Goal: Ask a question

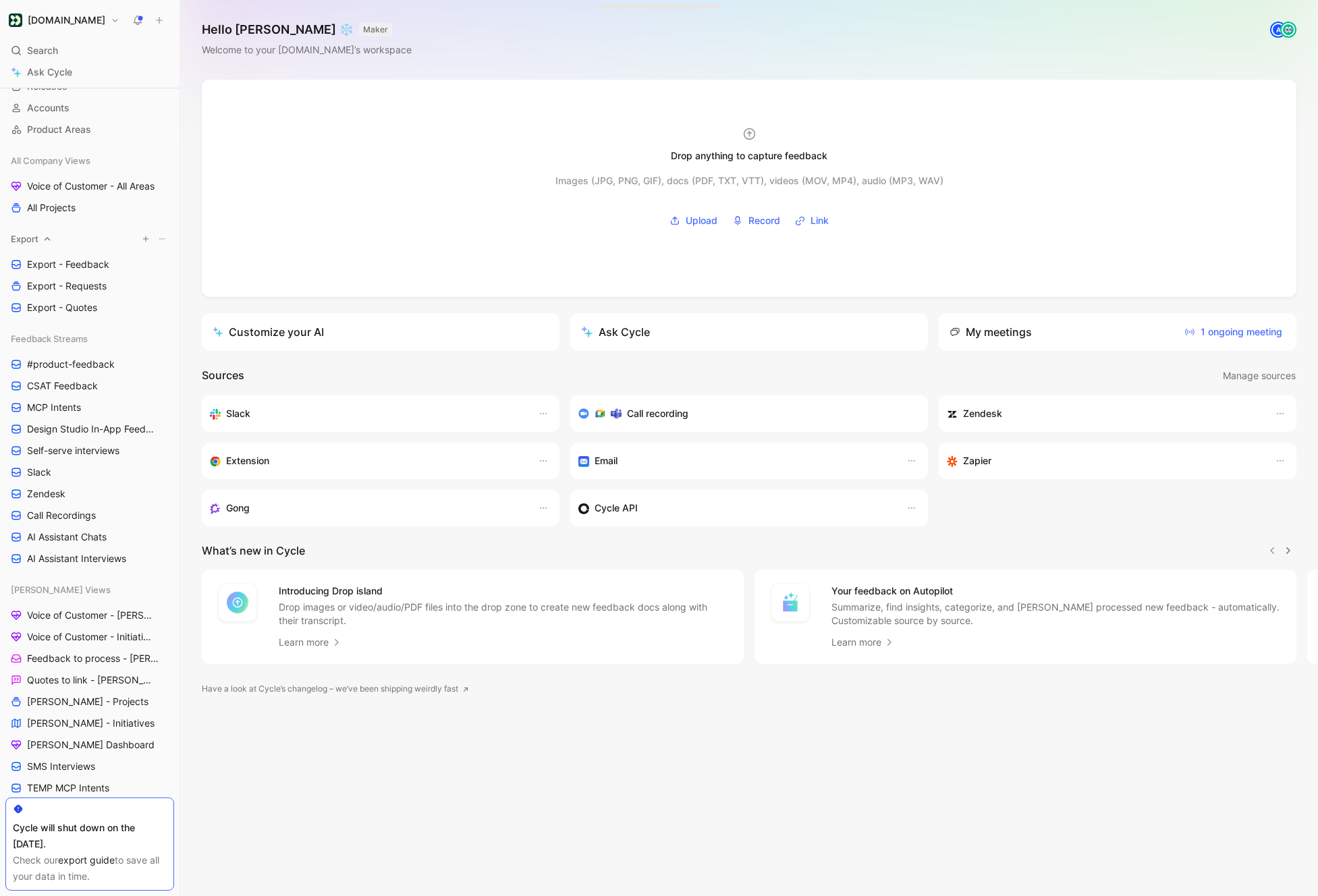
scroll to position [122, 0]
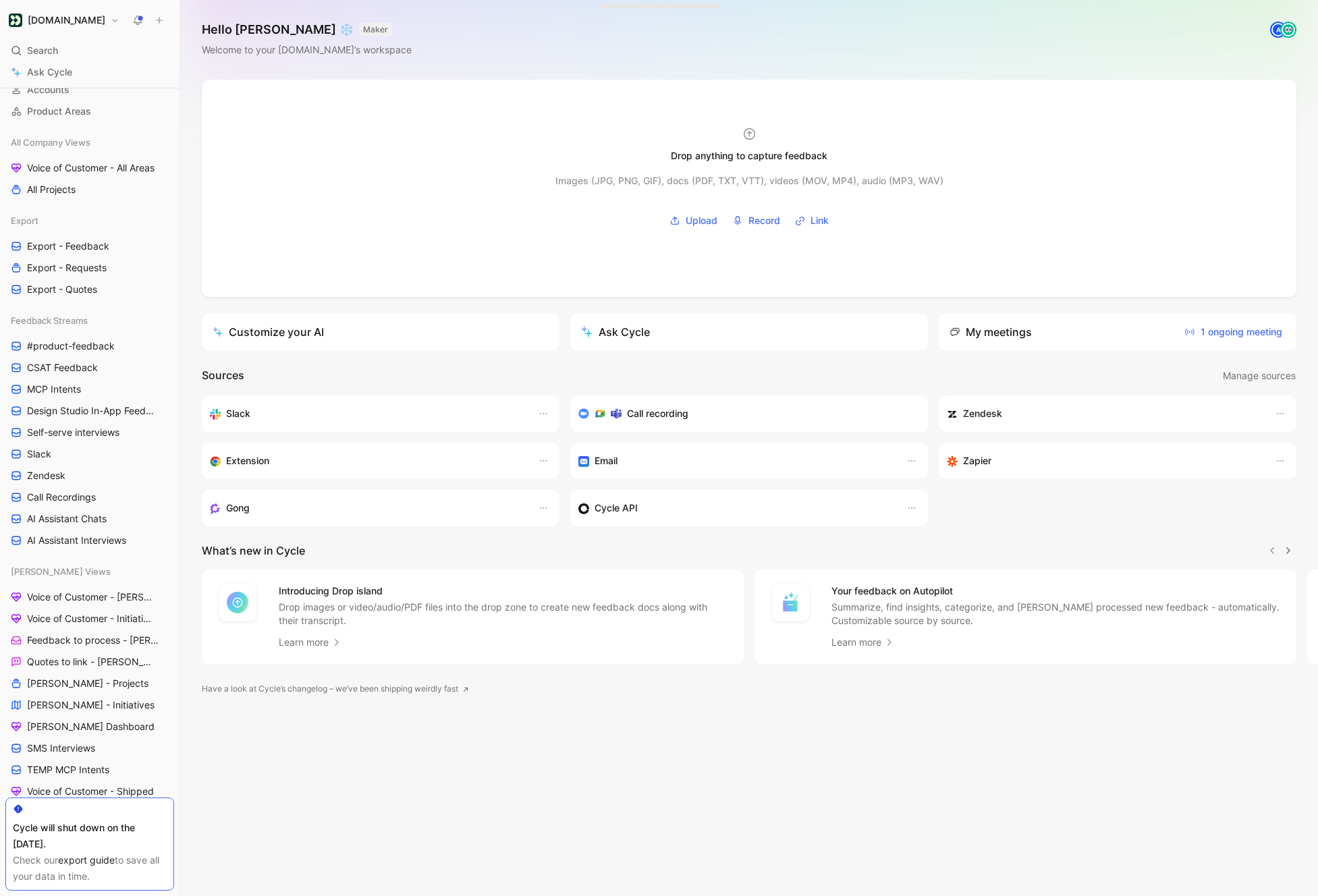
click at [1303, 58] on div "Hello [PERSON_NAME] ❄️ MAKER Welcome to your [DOMAIN_NAME]’s workspace A" at bounding box center [749, 40] width 1138 height 80
click at [189, 263] on div "Drop anything to capture feedback Images (JPG, PNG, GIF), docs (PDF, TXT, VTT),…" at bounding box center [749, 488] width 1138 height 817
click at [72, 504] on link "Call Recordings" at bounding box center [90, 497] width 169 height 20
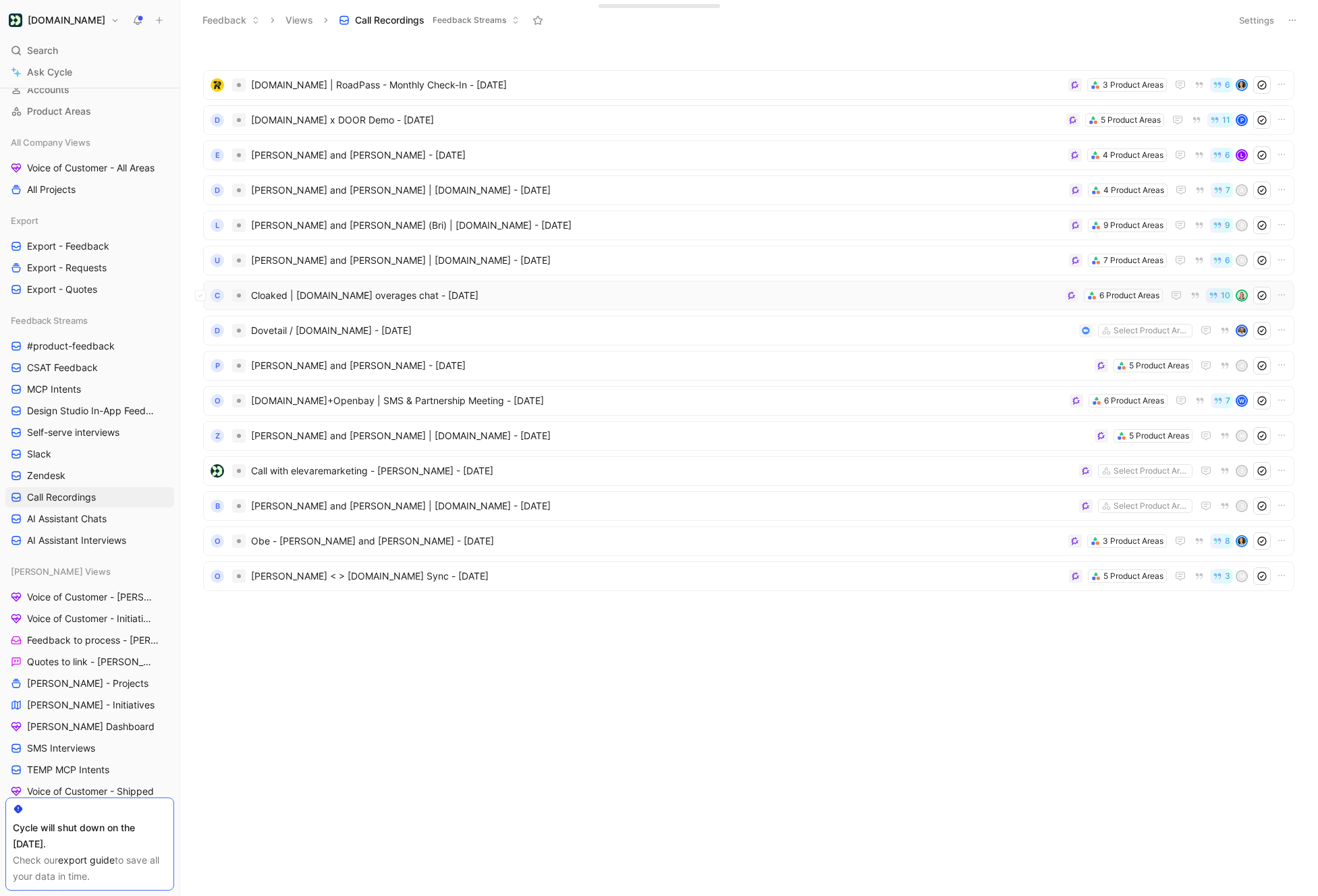
click at [494, 290] on span "Cloaked | [DOMAIN_NAME] overages chat - [DATE]" at bounding box center [655, 295] width 808 height 16
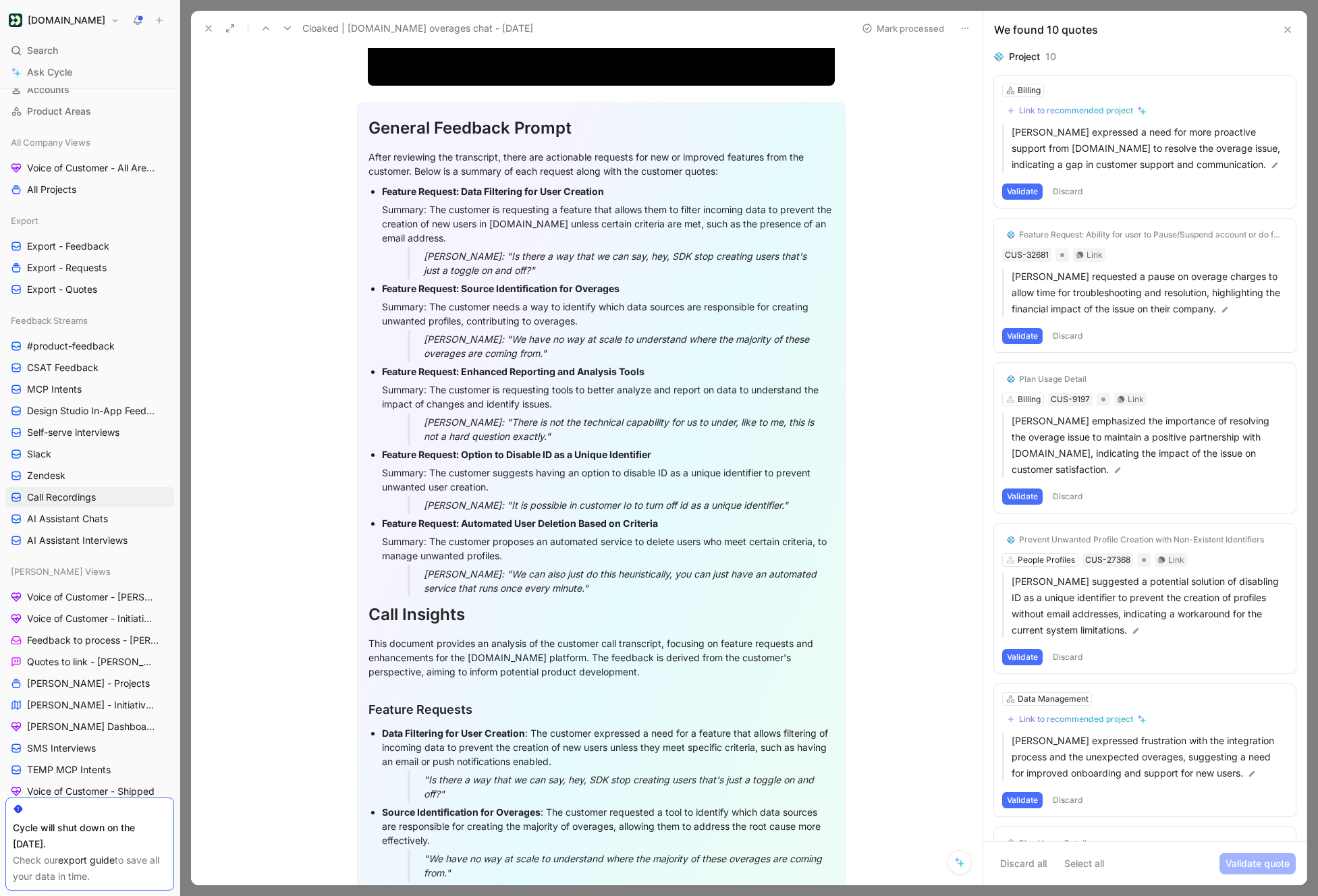
scroll to position [385, 0]
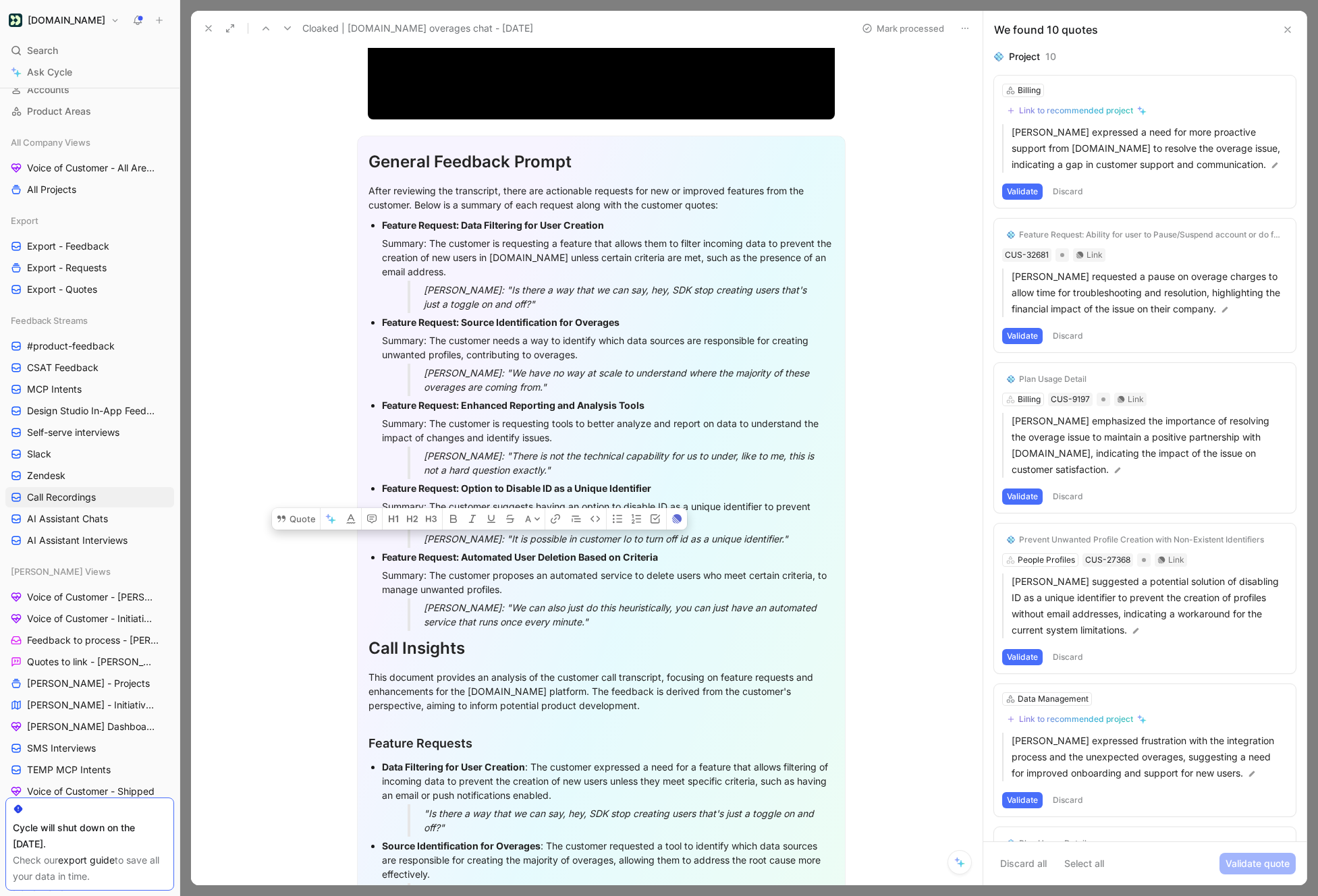
drag, startPoint x: 369, startPoint y: 154, endPoint x: 603, endPoint y: 618, distance: 519.7
click at [603, 618] on div "General Feedback Prompt After reviewing the transcript, there are actionable re…" at bounding box center [601, 682] width 489 height 1091
click at [624, 622] on div "[PERSON_NAME]: "We can also just do this heuristically, you can just have an au…" at bounding box center [624, 614] width 401 height 28
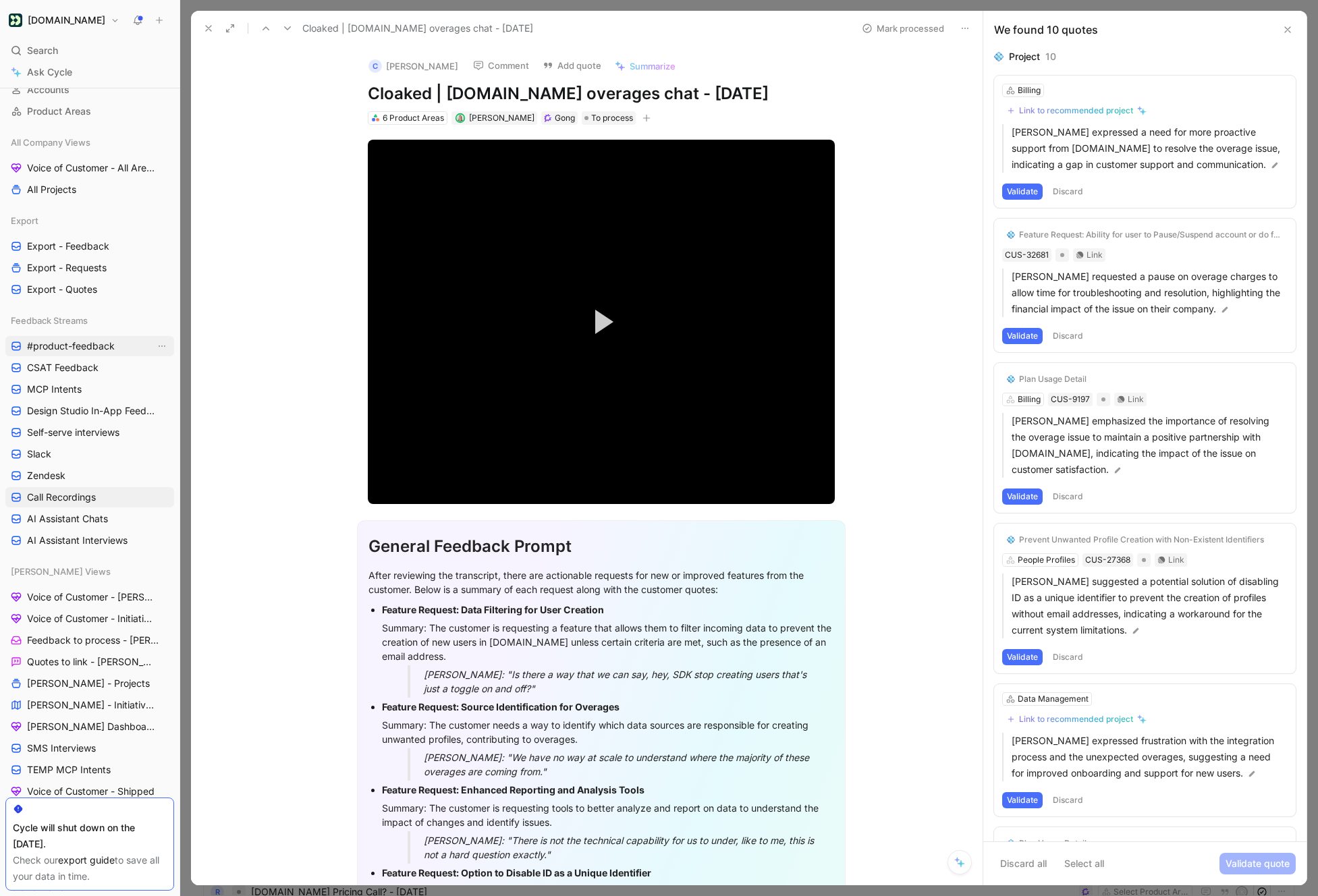
click at [86, 347] on span "#product-feedback" at bounding box center [71, 346] width 88 height 14
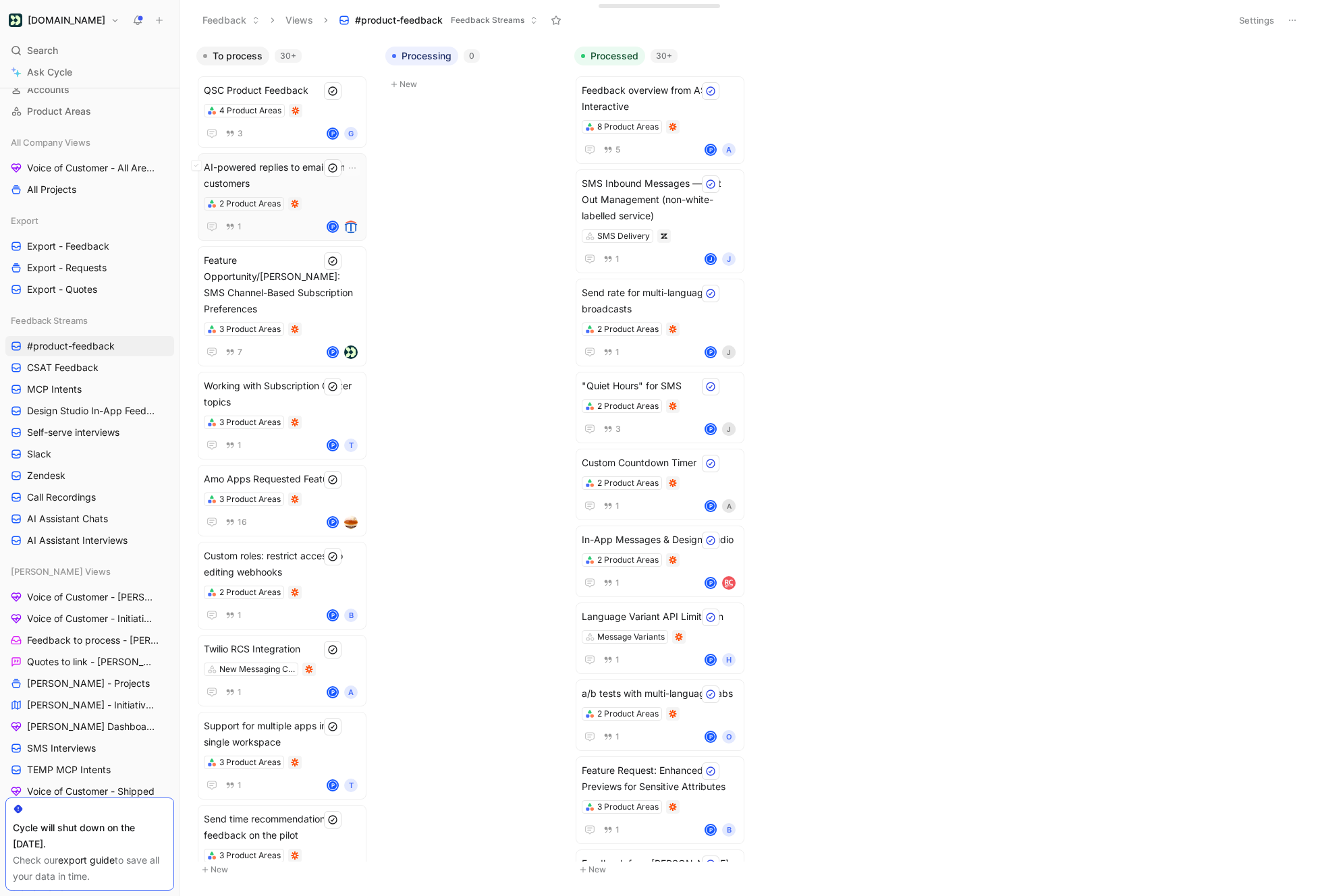
click at [313, 194] on div "AI-powered replies to email from customers 2 Product Areas 1 P" at bounding box center [282, 197] width 157 height 75
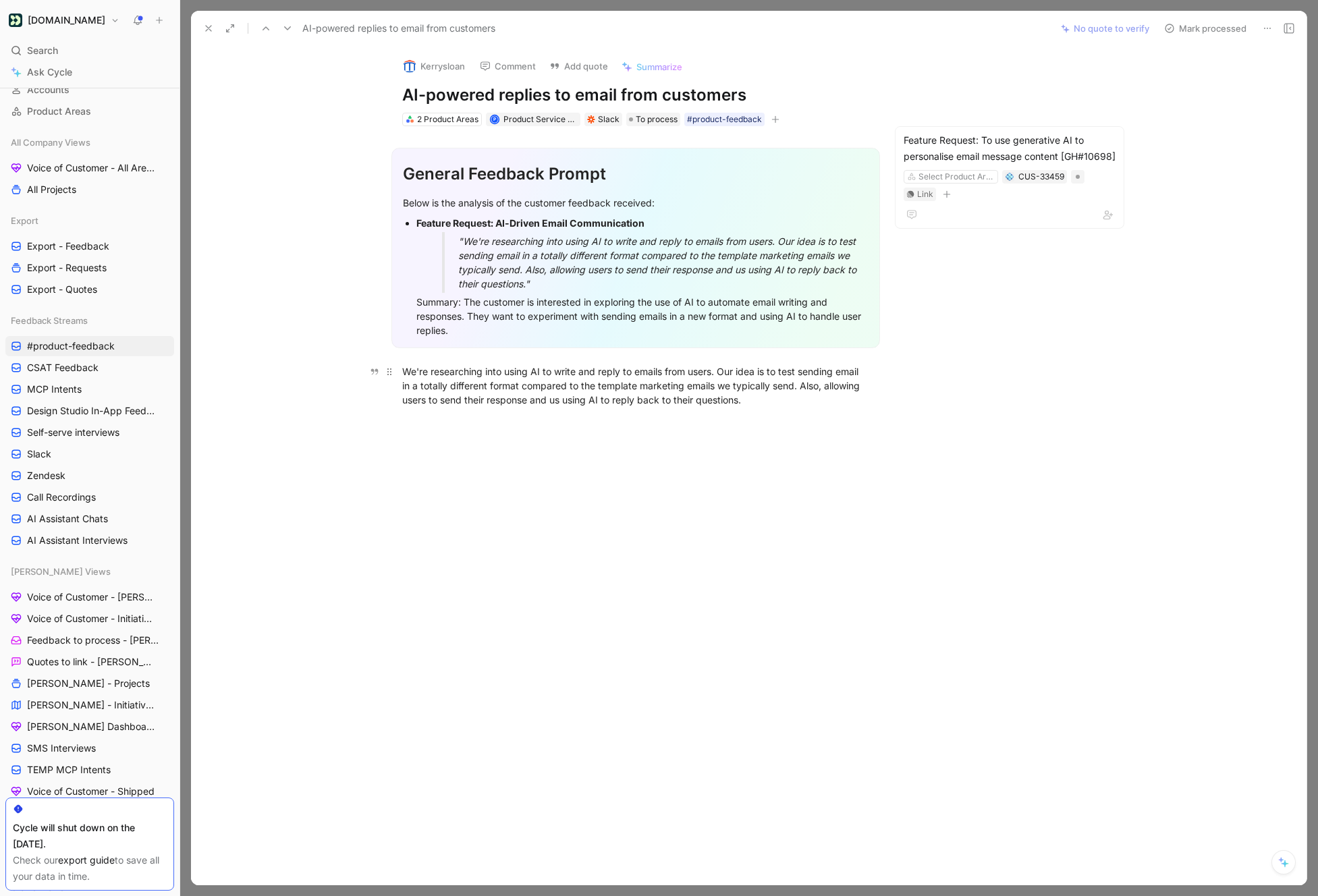
click at [541, 388] on div "We're researching into using AI to write and reply to emails from users. Our id…" at bounding box center [636, 385] width 467 height 42
click at [208, 26] on icon at bounding box center [208, 28] width 10 height 10
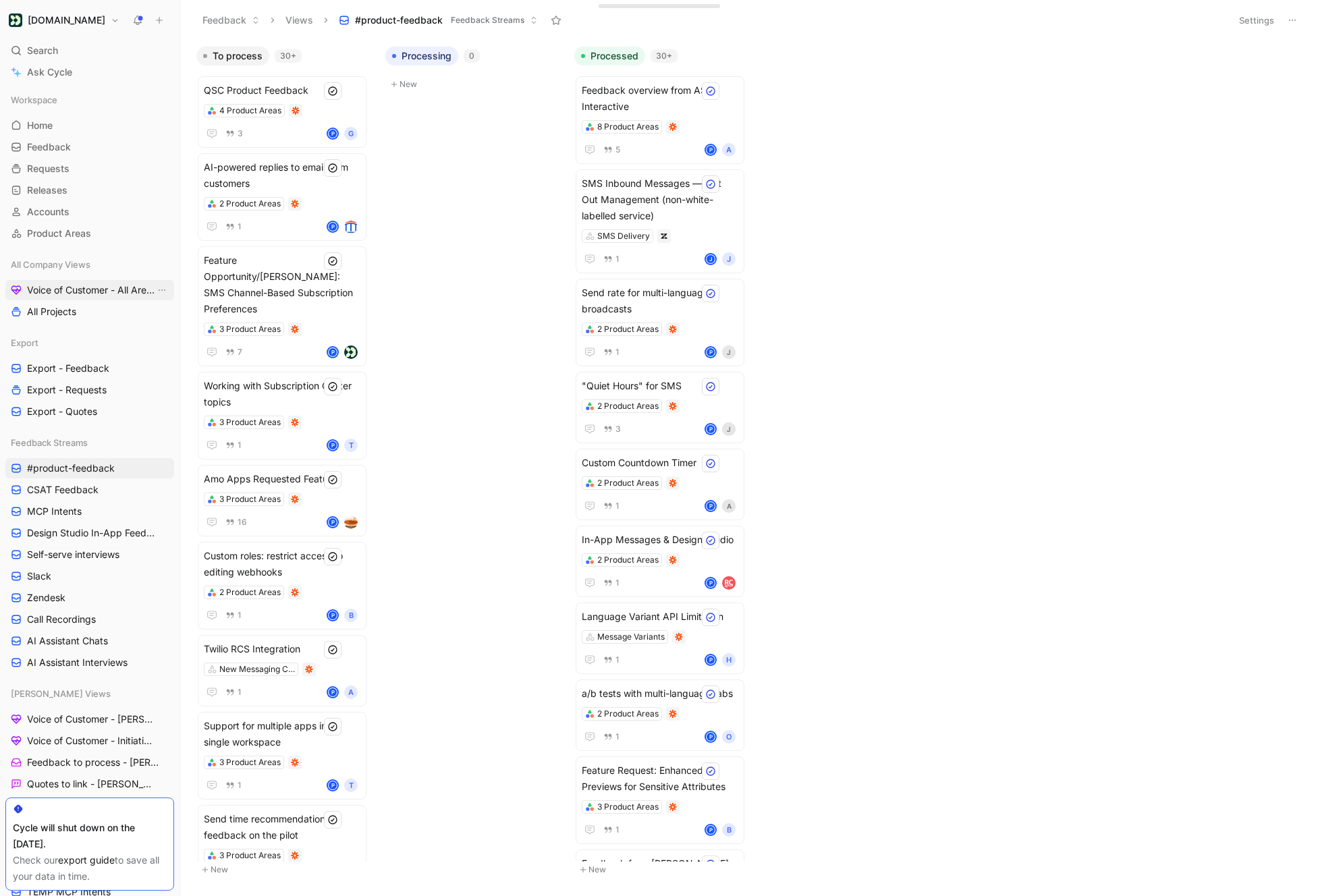
click at [88, 286] on span "Voice of Customer - All Areas" at bounding box center [91, 290] width 128 height 14
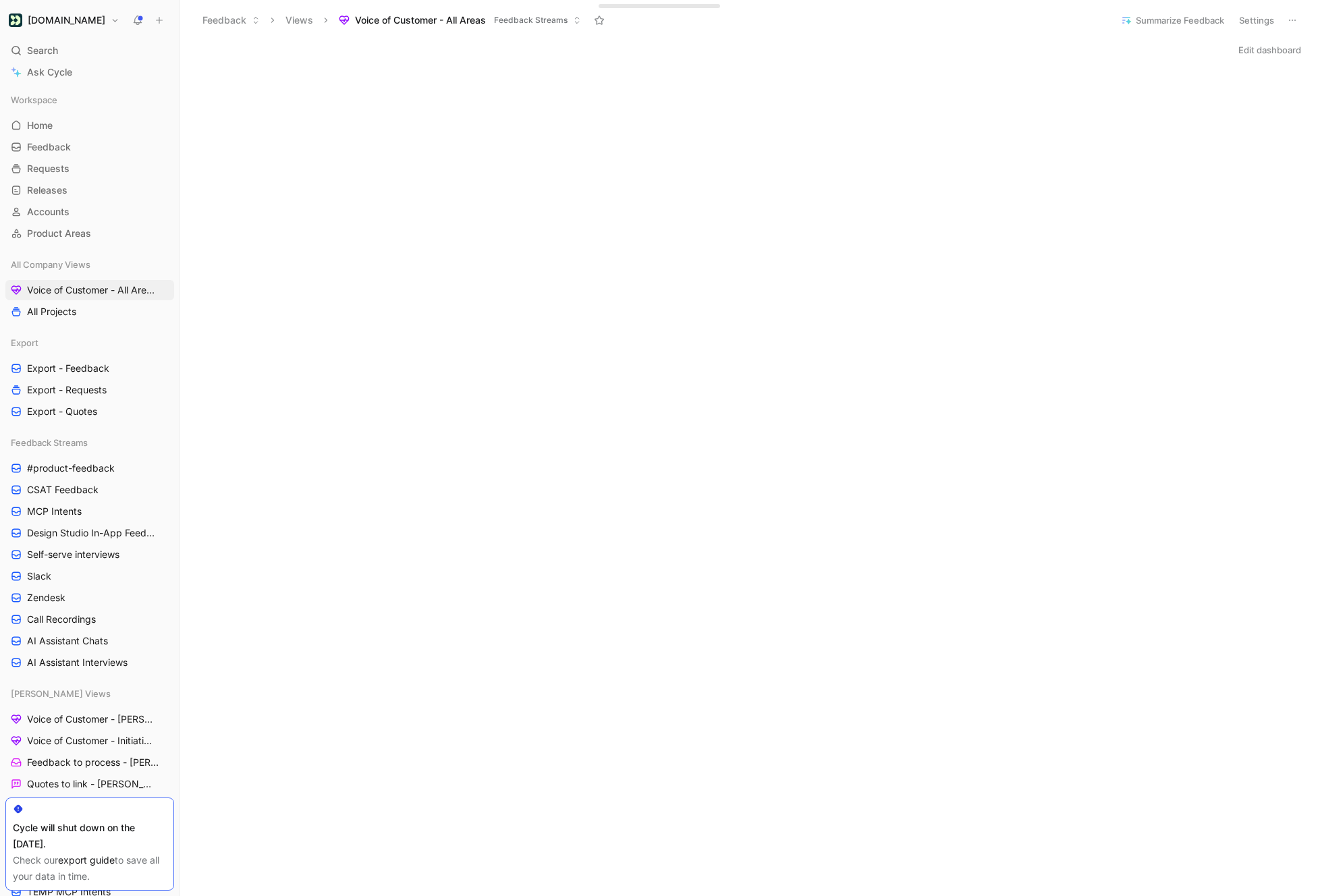
click at [1201, 14] on button "Summarize Feedback" at bounding box center [1172, 20] width 115 height 19
click at [1162, 22] on button "Summarize Feedback" at bounding box center [1172, 20] width 115 height 19
click at [1164, 46] on div "Edit dashboard" at bounding box center [749, 50] width 1138 height 19
click at [1164, 21] on button "Summarize Feedback" at bounding box center [1172, 20] width 115 height 19
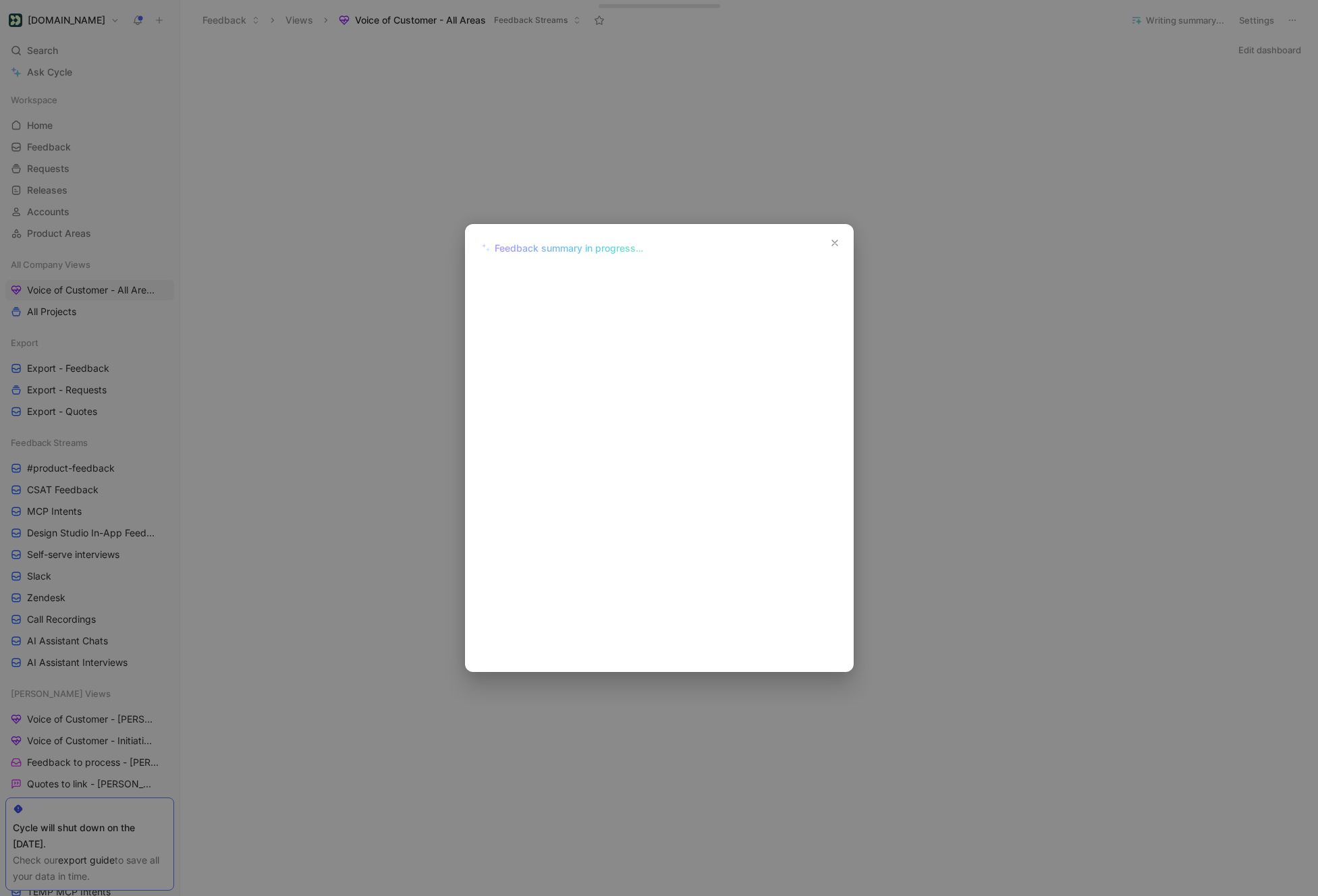
click at [839, 245] on icon "button" at bounding box center [835, 242] width 10 height 10
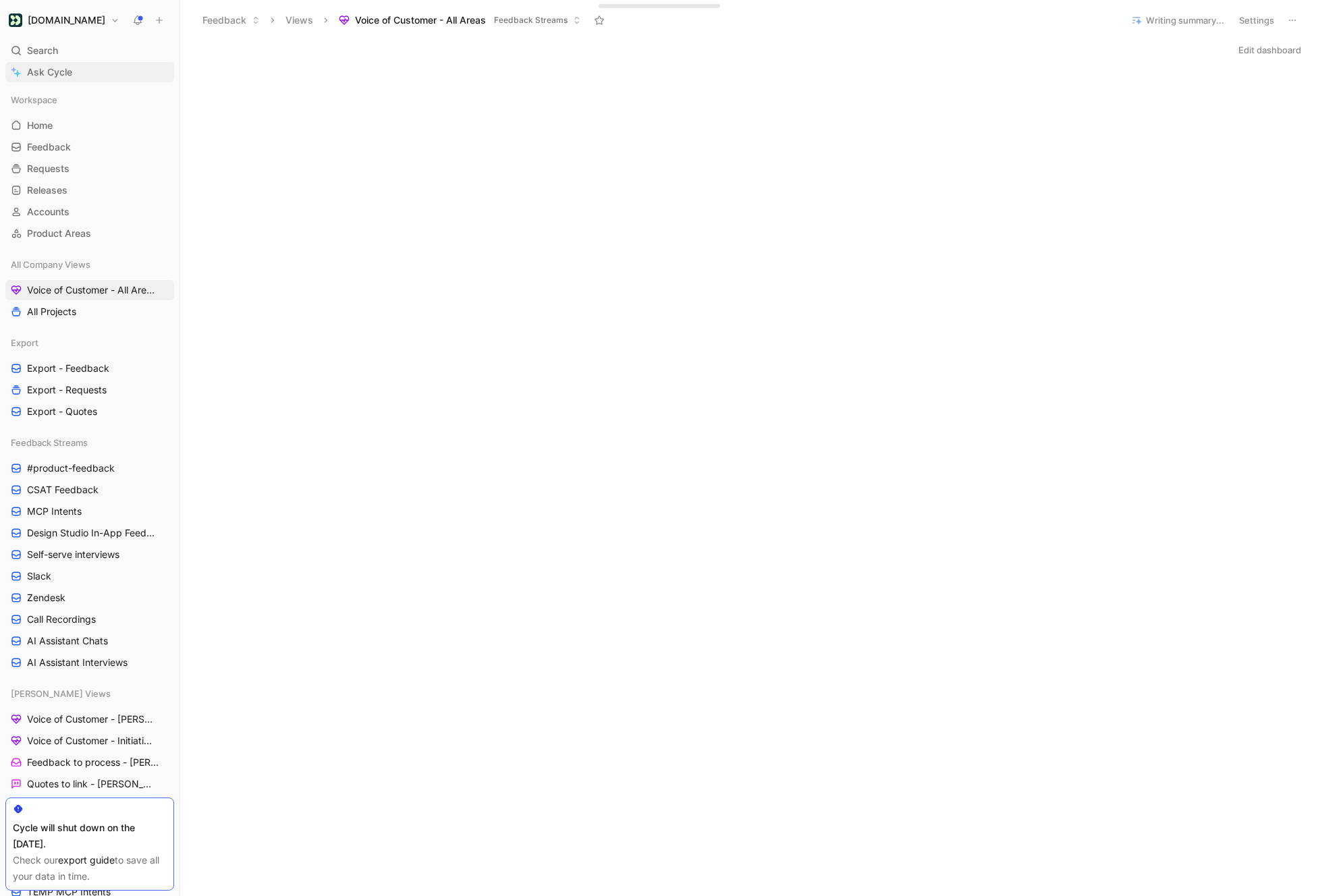
click at [42, 71] on span "Ask Cycle" at bounding box center [50, 72] width 46 height 16
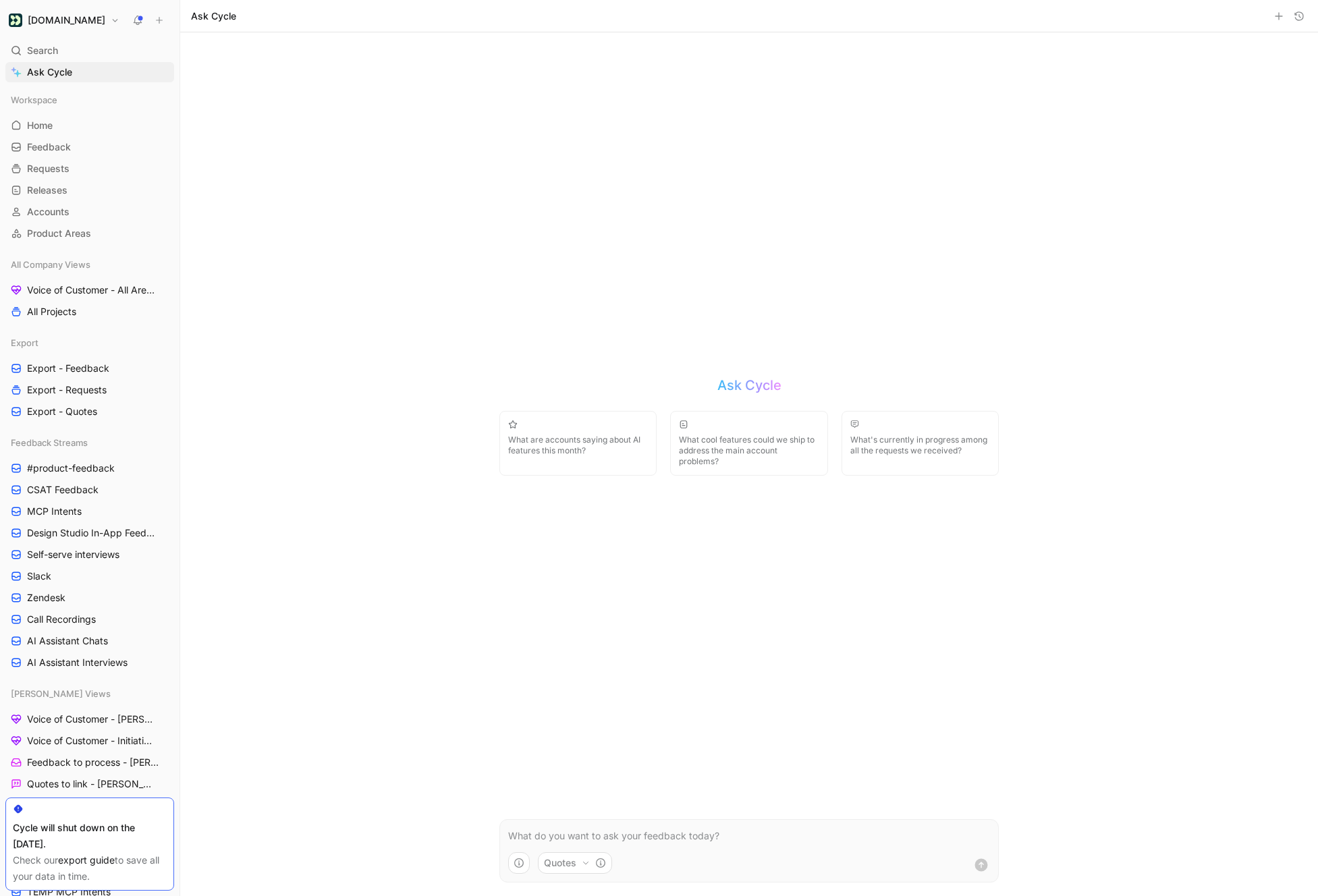
click at [555, 836] on p at bounding box center [749, 836] width 482 height 16
